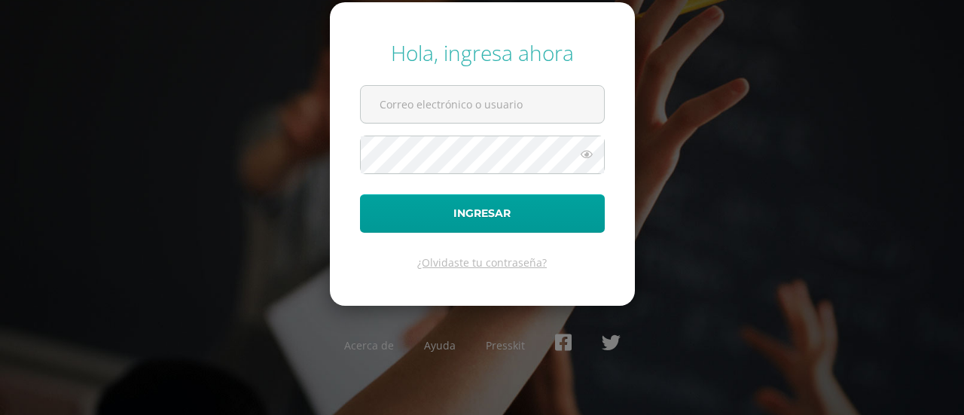
type input "20190434"
click at [586, 156] on icon at bounding box center [587, 154] width 20 height 18
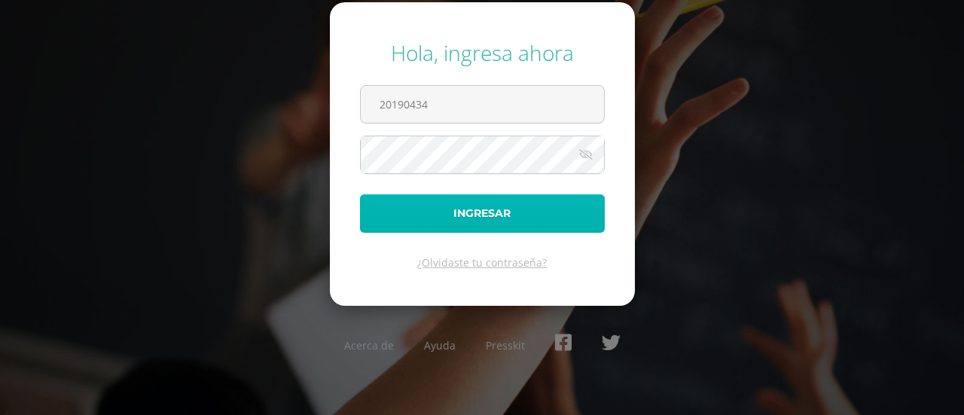
click at [477, 221] on button "Ingresar" at bounding box center [482, 213] width 245 height 38
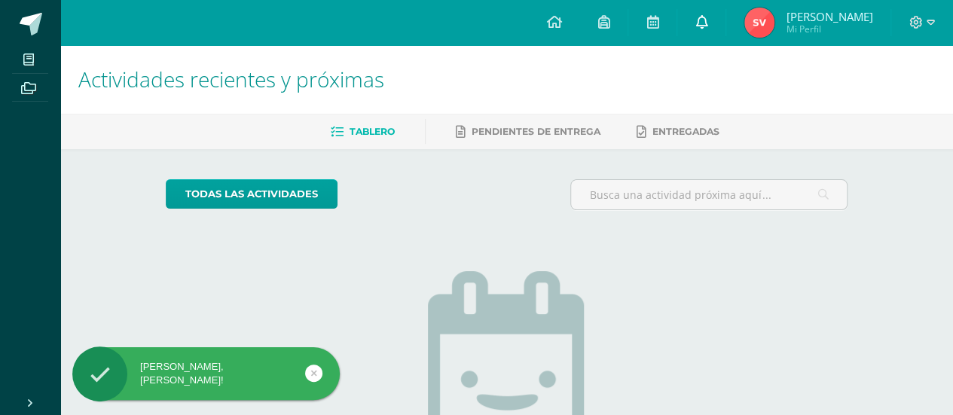
click at [697, 25] on icon at bounding box center [701, 22] width 12 height 14
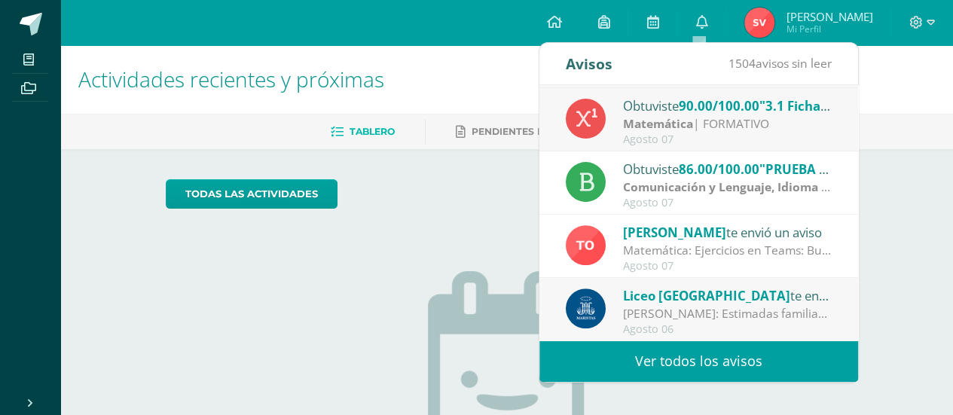
scroll to position [75, 0]
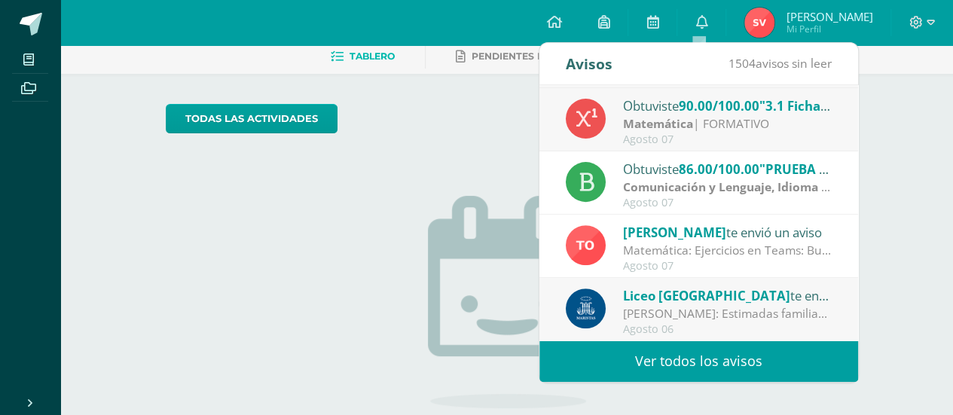
click at [731, 297] on div "Liceo Guatemala te envió un aviso" at bounding box center [727, 295] width 209 height 20
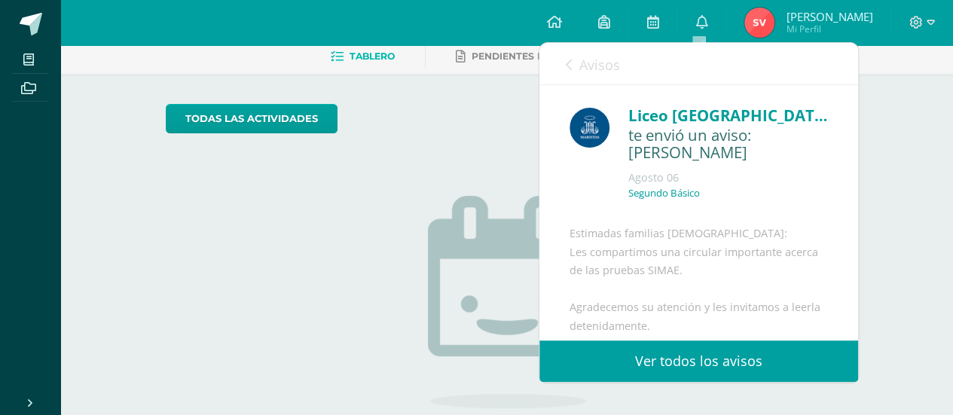
click at [658, 296] on div "Estimadas familias maristas: Les compartimos una circular importante acerca de …" at bounding box center [698, 358] width 258 height 269
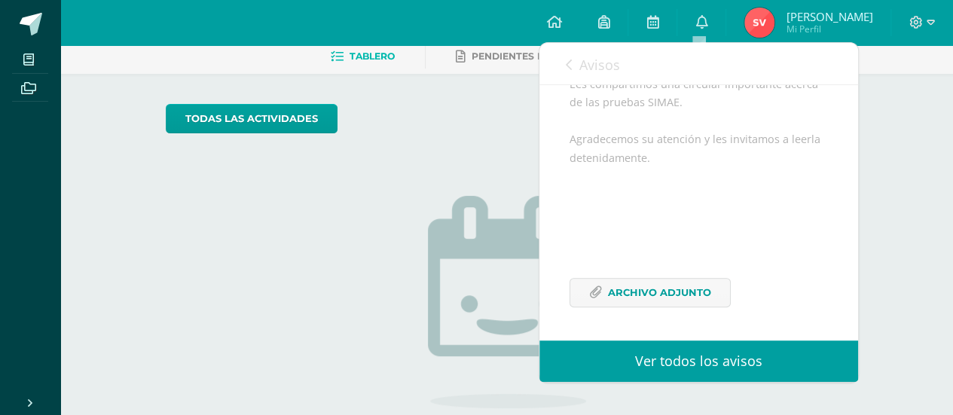
scroll to position [205, 0]
click at [688, 305] on span "Archivo Adjunto" at bounding box center [659, 293] width 103 height 28
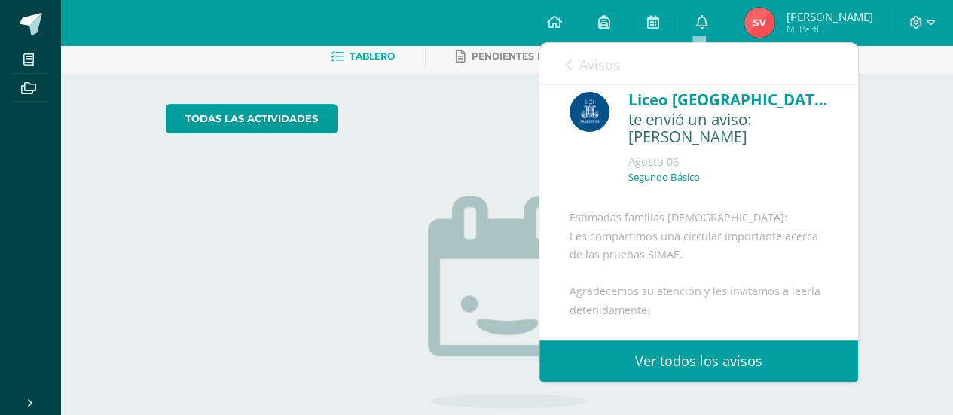
scroll to position [0, 0]
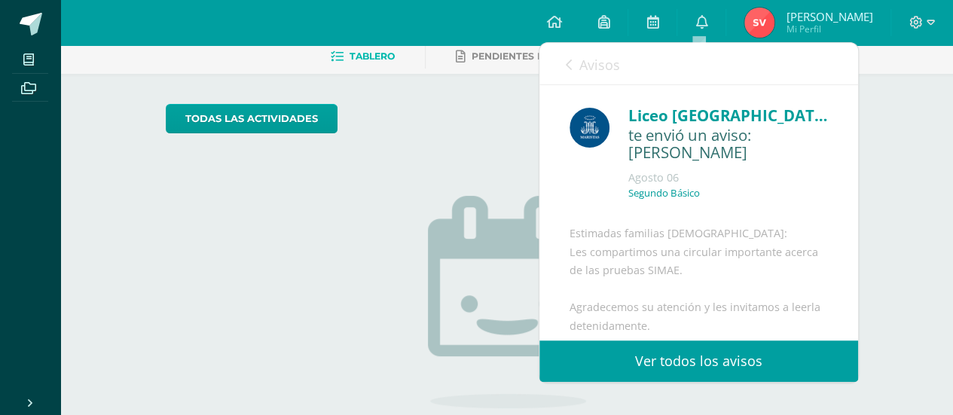
click at [590, 62] on span "Avisos" at bounding box center [599, 65] width 41 height 18
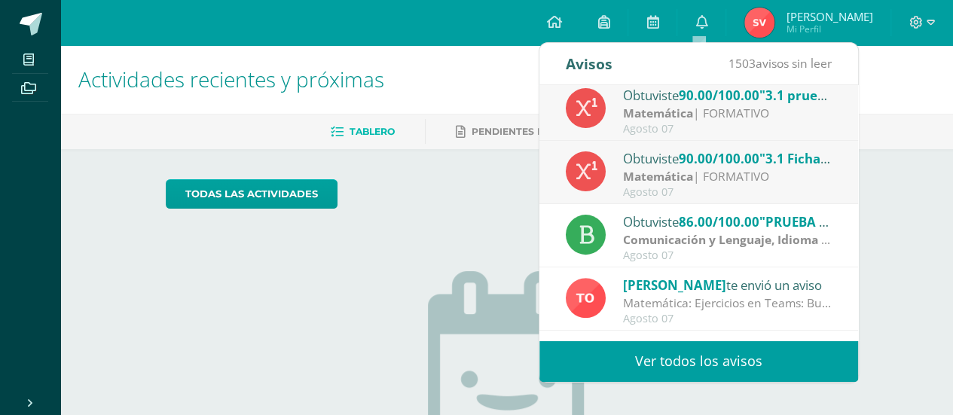
scroll to position [175, 0]
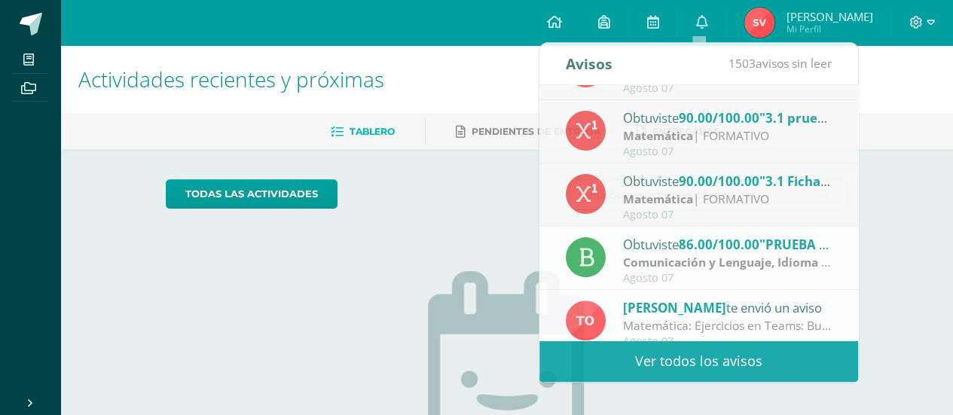
drag, startPoint x: 819, startPoint y: 14, endPoint x: 817, endPoint y: 23, distance: 8.6
click at [819, 14] on span "[PERSON_NAME]" at bounding box center [829, 16] width 87 height 15
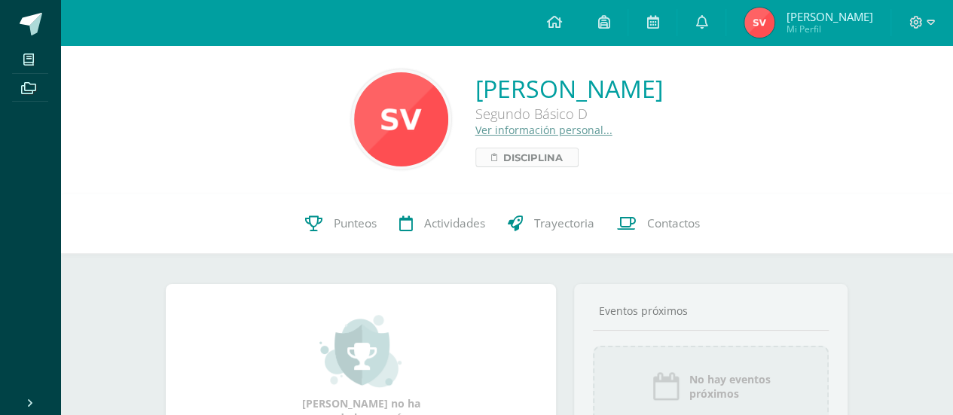
click at [503, 163] on span "Disciplina" at bounding box center [532, 157] width 59 height 18
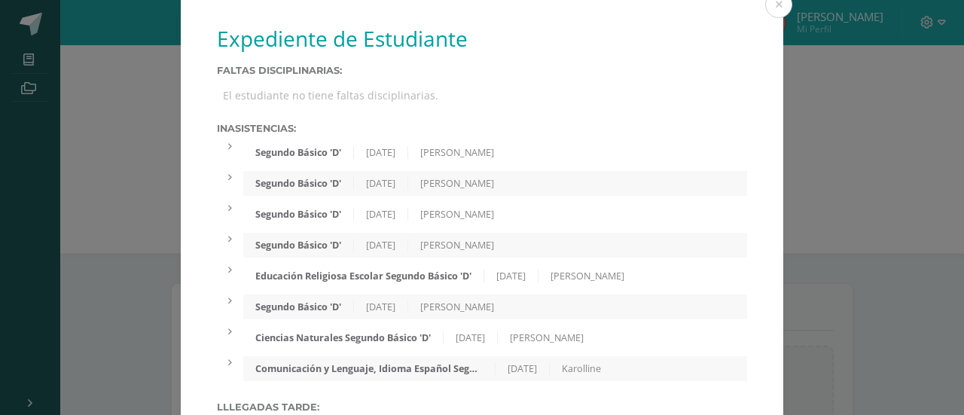
drag, startPoint x: 419, startPoint y: 94, endPoint x: 200, endPoint y: 102, distance: 219.3
click at [199, 94] on div "Expediente de Estudiante Faltas Disciplinarias: El estudiante no tiene faltas d…" at bounding box center [482, 237] width 602 height 474
click at [586, 65] on label "Faltas Disciplinarias:" at bounding box center [482, 70] width 530 height 11
click at [758, 178] on div "Expediente de Estudiante Faltas Disciplinarias: El estudiante no tiene faltas d…" at bounding box center [482, 237] width 602 height 474
click at [770, 6] on button at bounding box center [778, 4] width 27 height 27
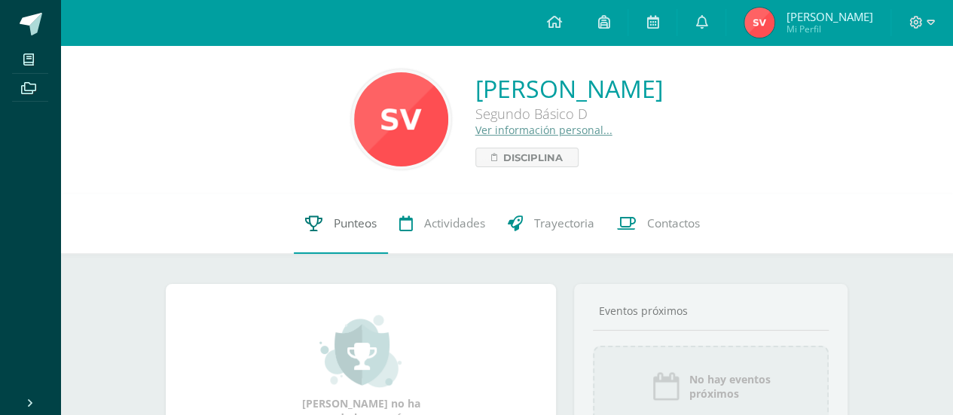
click at [365, 227] on span "Punteos" at bounding box center [355, 223] width 43 height 16
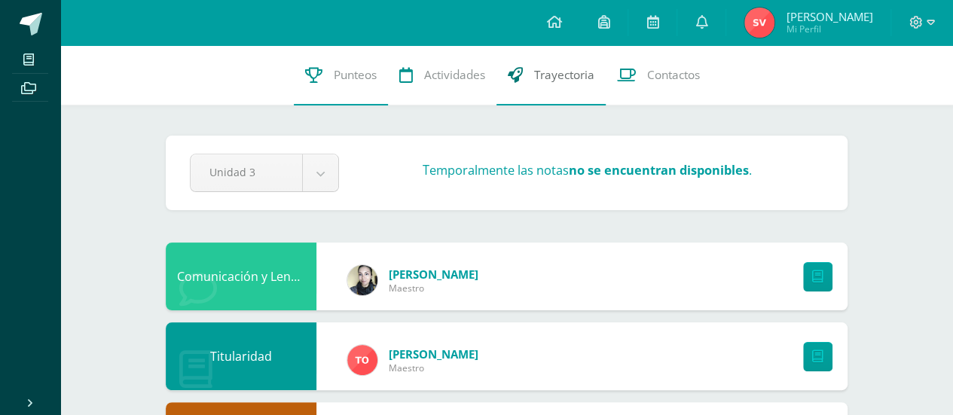
click at [539, 83] on link "Trayectoria" at bounding box center [550, 75] width 109 height 60
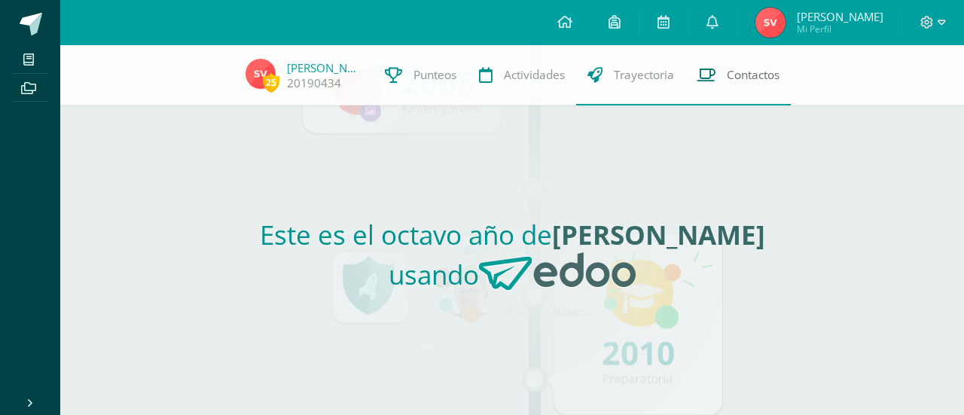
click at [749, 81] on span "Contactos" at bounding box center [753, 75] width 53 height 16
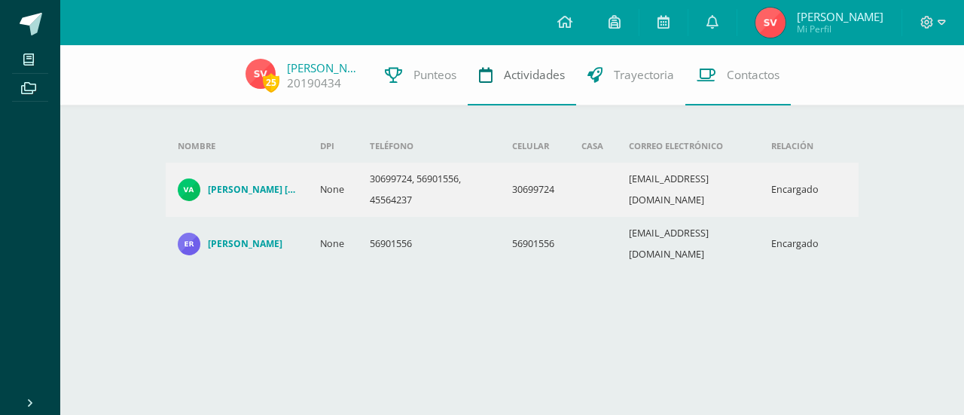
click at [523, 76] on span "Actividades" at bounding box center [534, 75] width 61 height 16
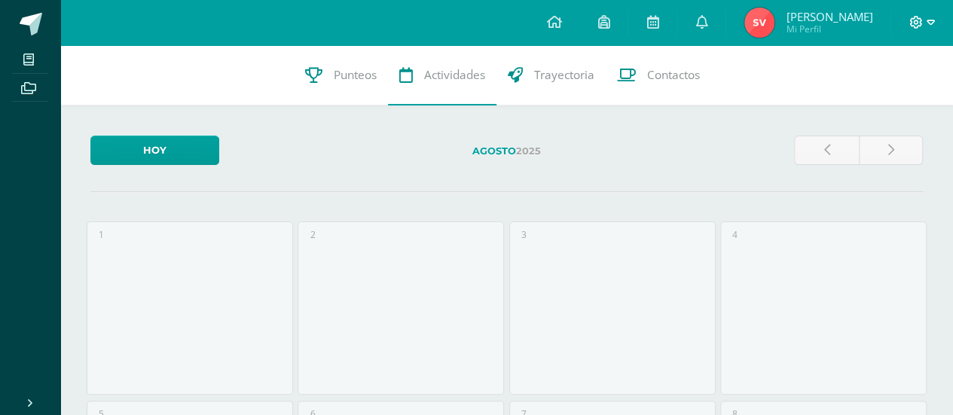
click at [909, 22] on icon at bounding box center [916, 23] width 14 height 14
click at [778, 16] on span "Sebastián Alessandro Mi Perfil" at bounding box center [808, 23] width 134 height 30
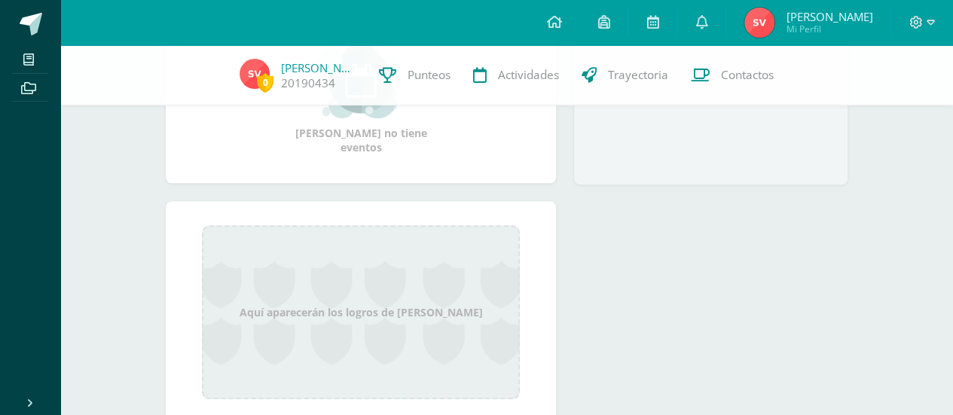
scroll to position [522, 0]
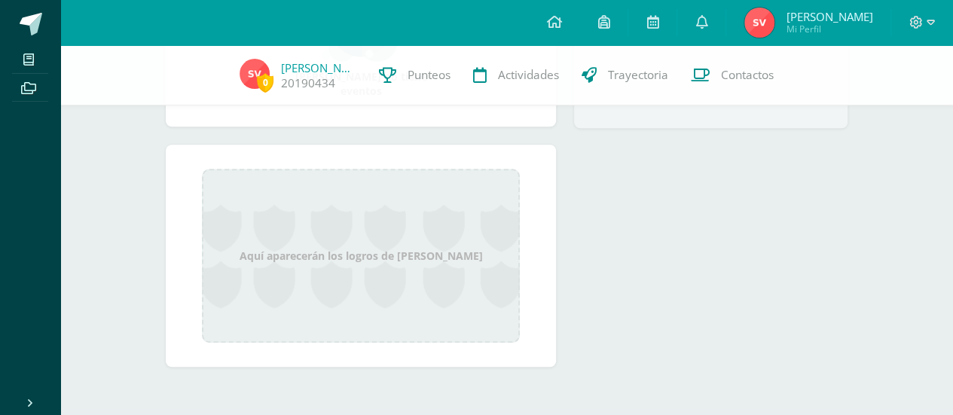
click at [462, 236] on div "Aquí aparecerán los logros de [PERSON_NAME]" at bounding box center [361, 256] width 318 height 174
click at [423, 245] on div "Aquí aparecerán los logros de [PERSON_NAME]" at bounding box center [361, 256] width 318 height 174
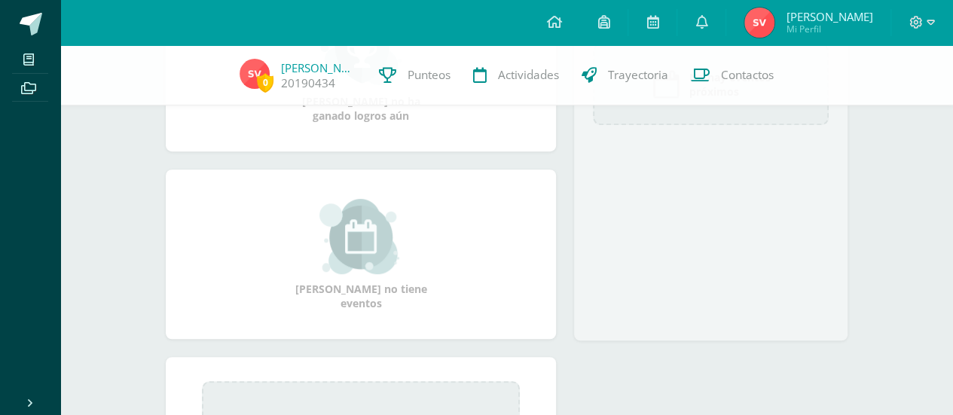
click at [816, 283] on div "Maestros [GEOGRAPHIC_DATA] Eventos próximos No hay eventos próximos" at bounding box center [710, 161] width 273 height 358
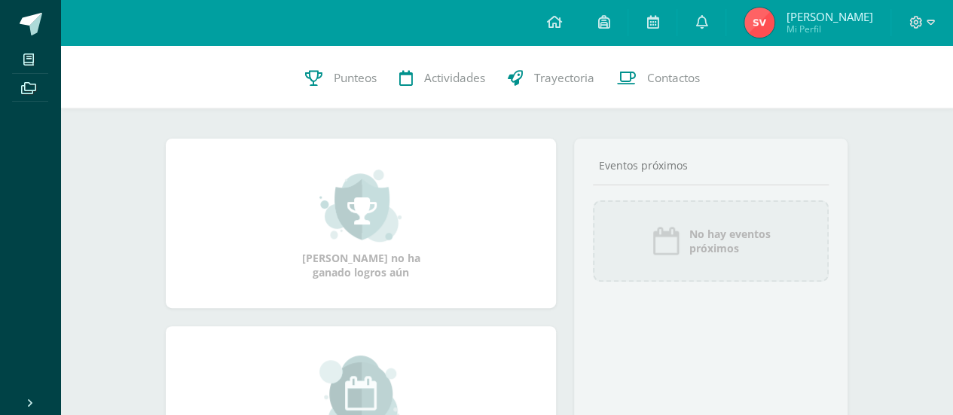
scroll to position [0, 0]
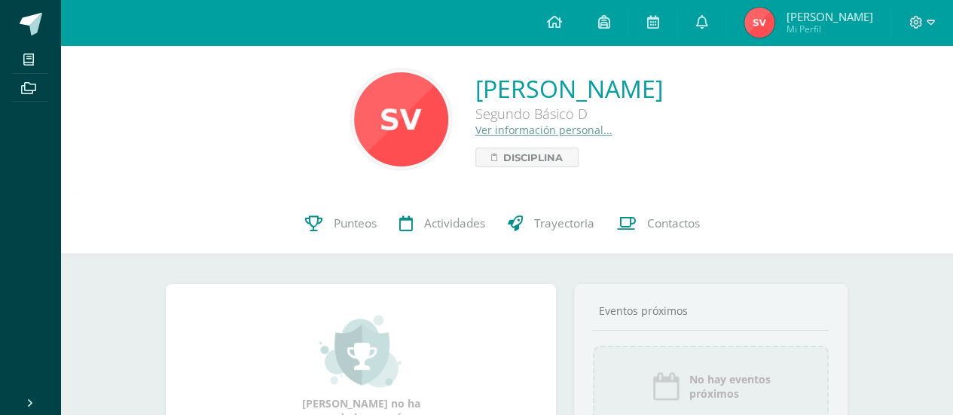
click at [475, 129] on link "Ver información personal..." at bounding box center [543, 130] width 137 height 14
